Goal: Information Seeking & Learning: Learn about a topic

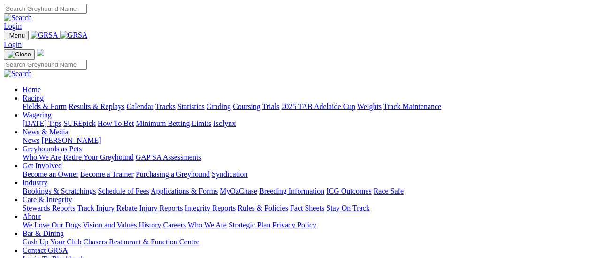
click at [102, 102] on link "Results & Replays" at bounding box center [96, 106] width 56 height 8
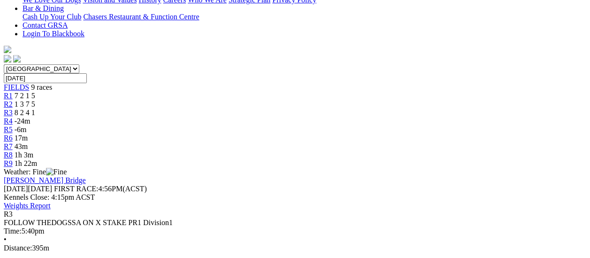
scroll to position [188, 0]
